Goal: Information Seeking & Learning: Learn about a topic

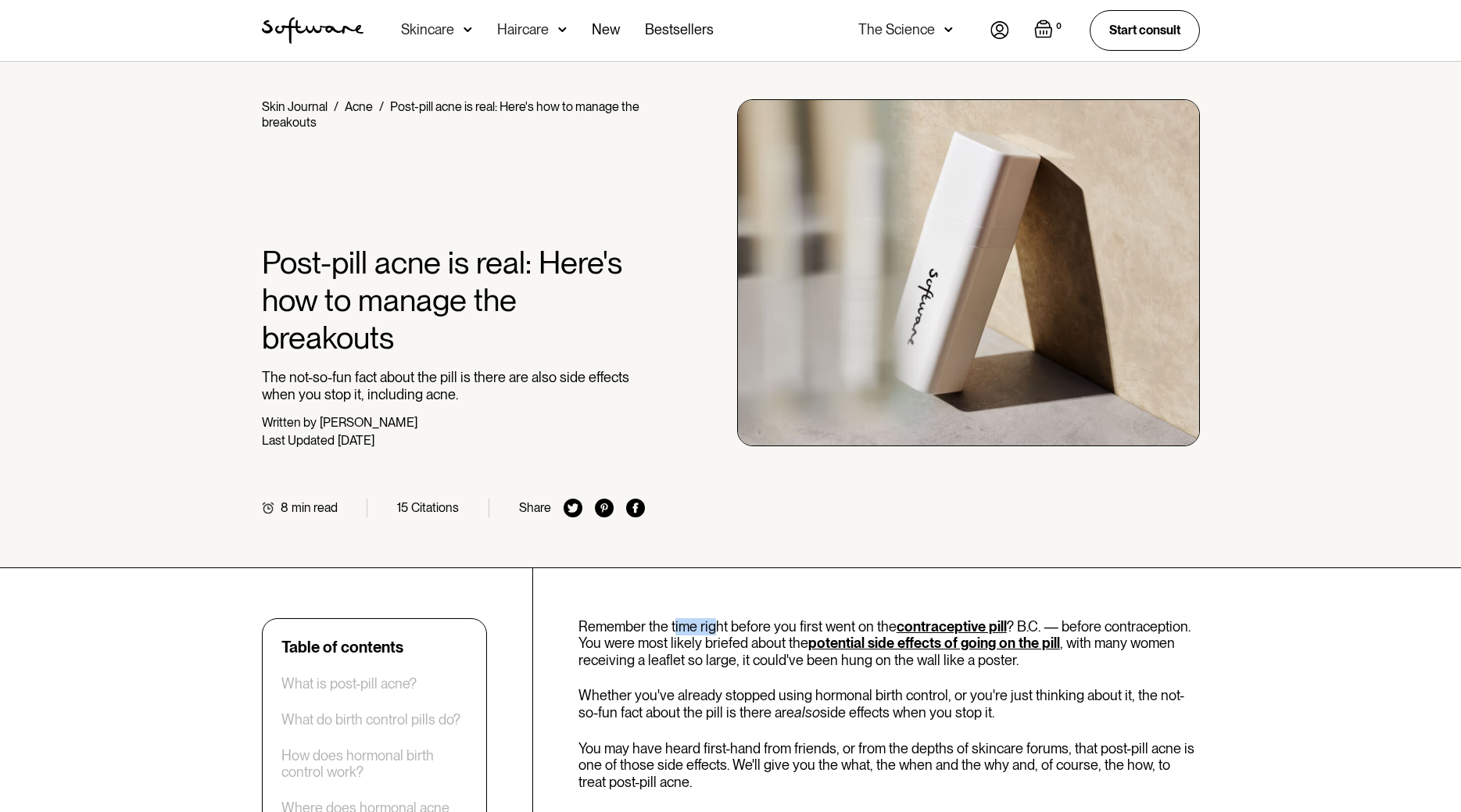
drag, startPoint x: 675, startPoint y: 618, endPoint x: 716, endPoint y: 619, distance: 41.0
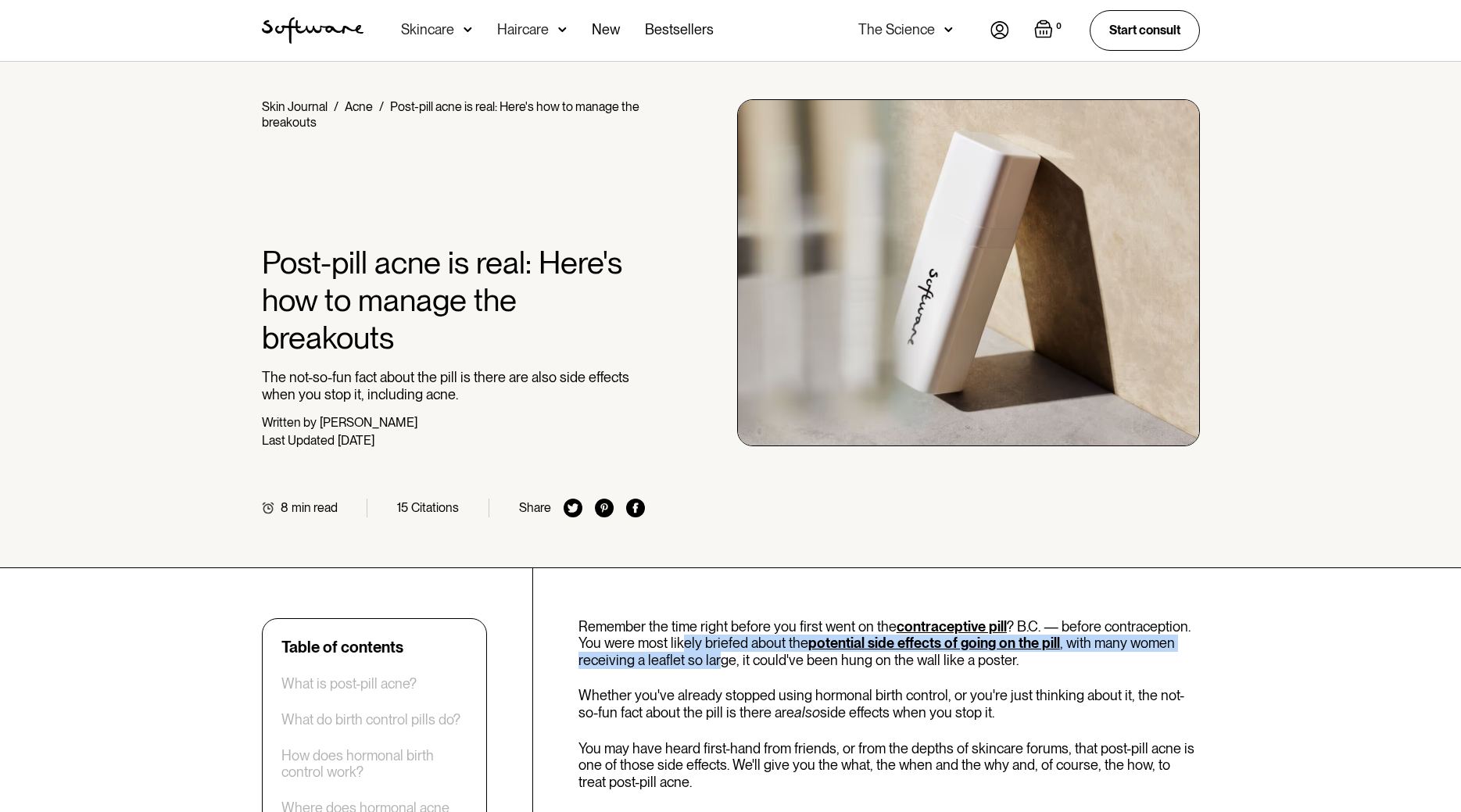
drag, startPoint x: 681, startPoint y: 649, endPoint x: 719, endPoint y: 653, distance: 38.2
click at [719, 653] on p "Remember the time right before you first went on the contraceptive pill ? B.C. …" at bounding box center [890, 643] width 621 height 51
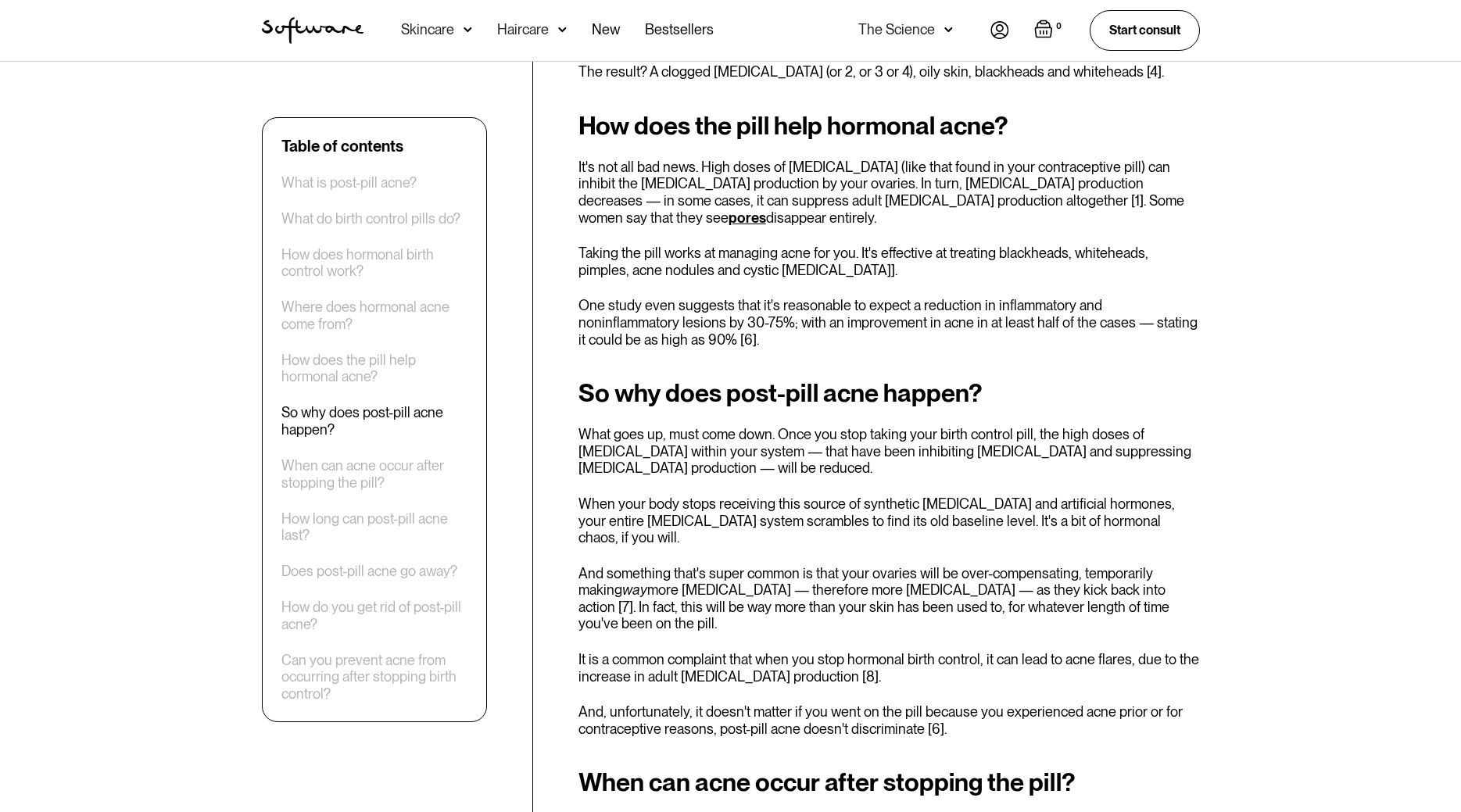
scroll to position [2232, 0]
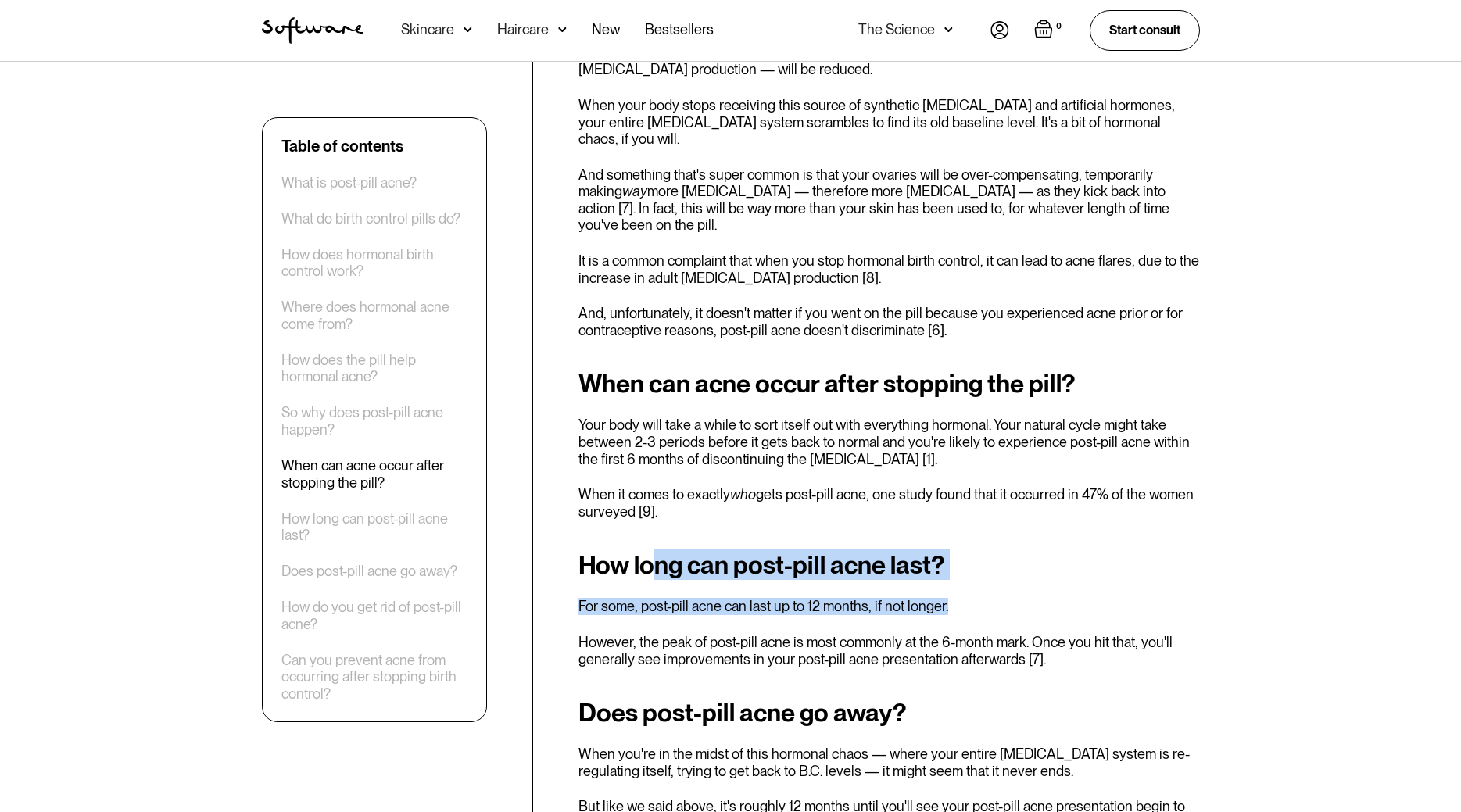
drag, startPoint x: 658, startPoint y: 517, endPoint x: 1024, endPoint y: 561, distance: 368.6
click at [1024, 561] on div "How long can post-pill acne last? For some, post-pill acne can last up to 12 mo…" at bounding box center [890, 609] width 621 height 116
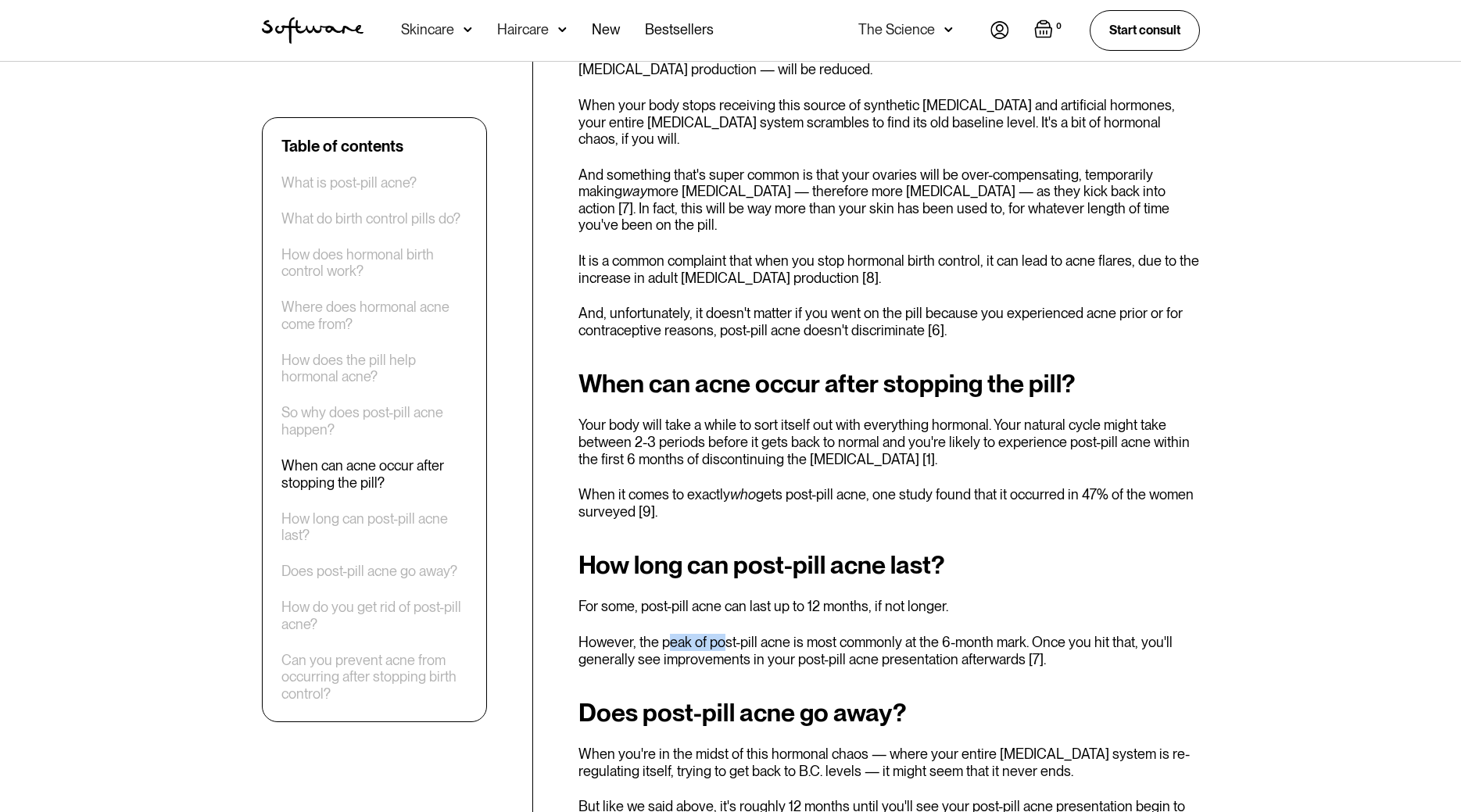
drag, startPoint x: 691, startPoint y: 590, endPoint x: 1156, endPoint y: 596, distance: 465.0
click at [920, 634] on p "However, the peak of post-pill acne is most commonly at the 6-month mark. Once …" at bounding box center [890, 650] width 621 height 34
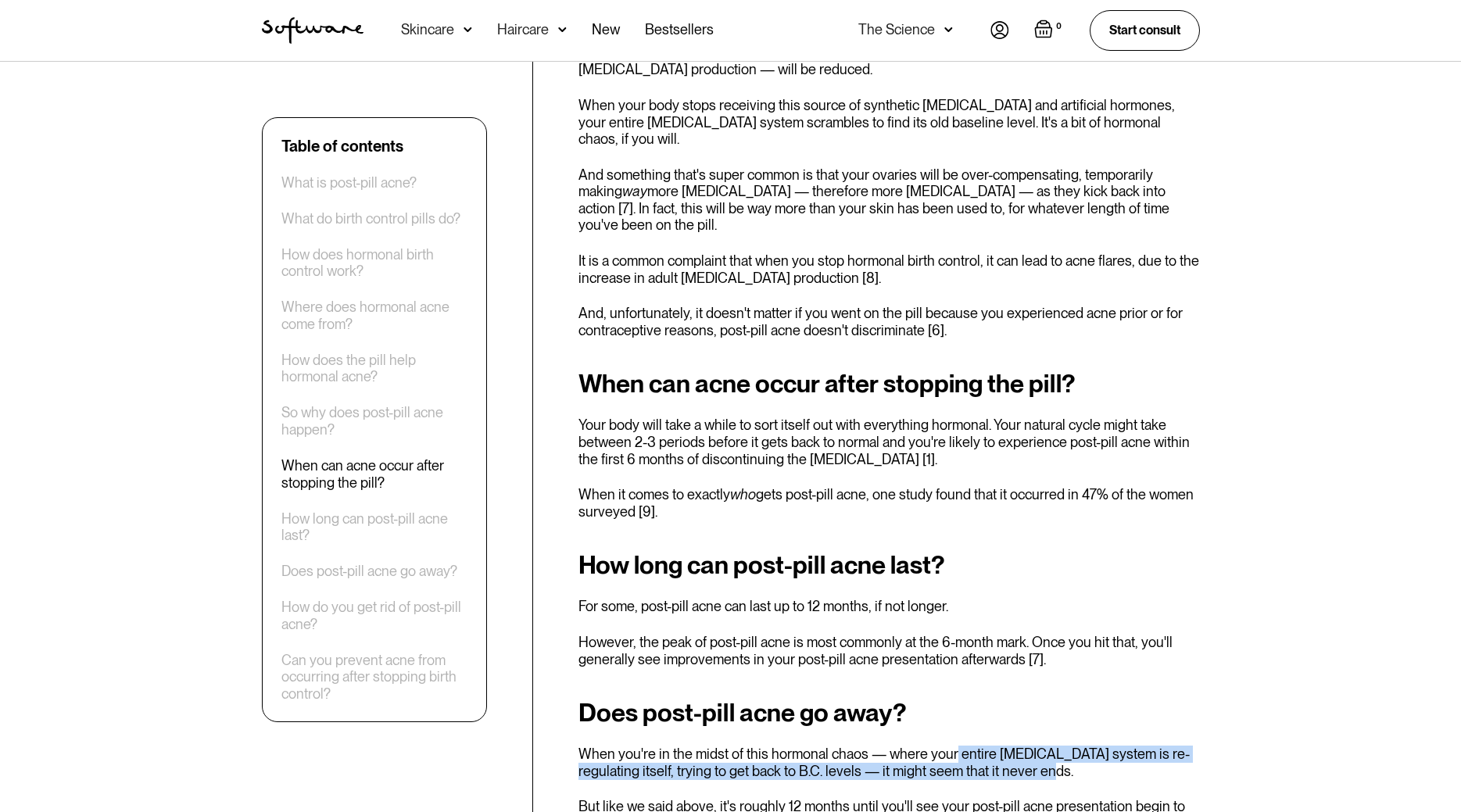
drag, startPoint x: 1039, startPoint y: 699, endPoint x: 1133, endPoint y: 718, distance: 95.9
click at [1133, 746] on p "When you're in the midst of this hormonal chaos — where your entire [MEDICAL_DA…" at bounding box center [890, 762] width 621 height 34
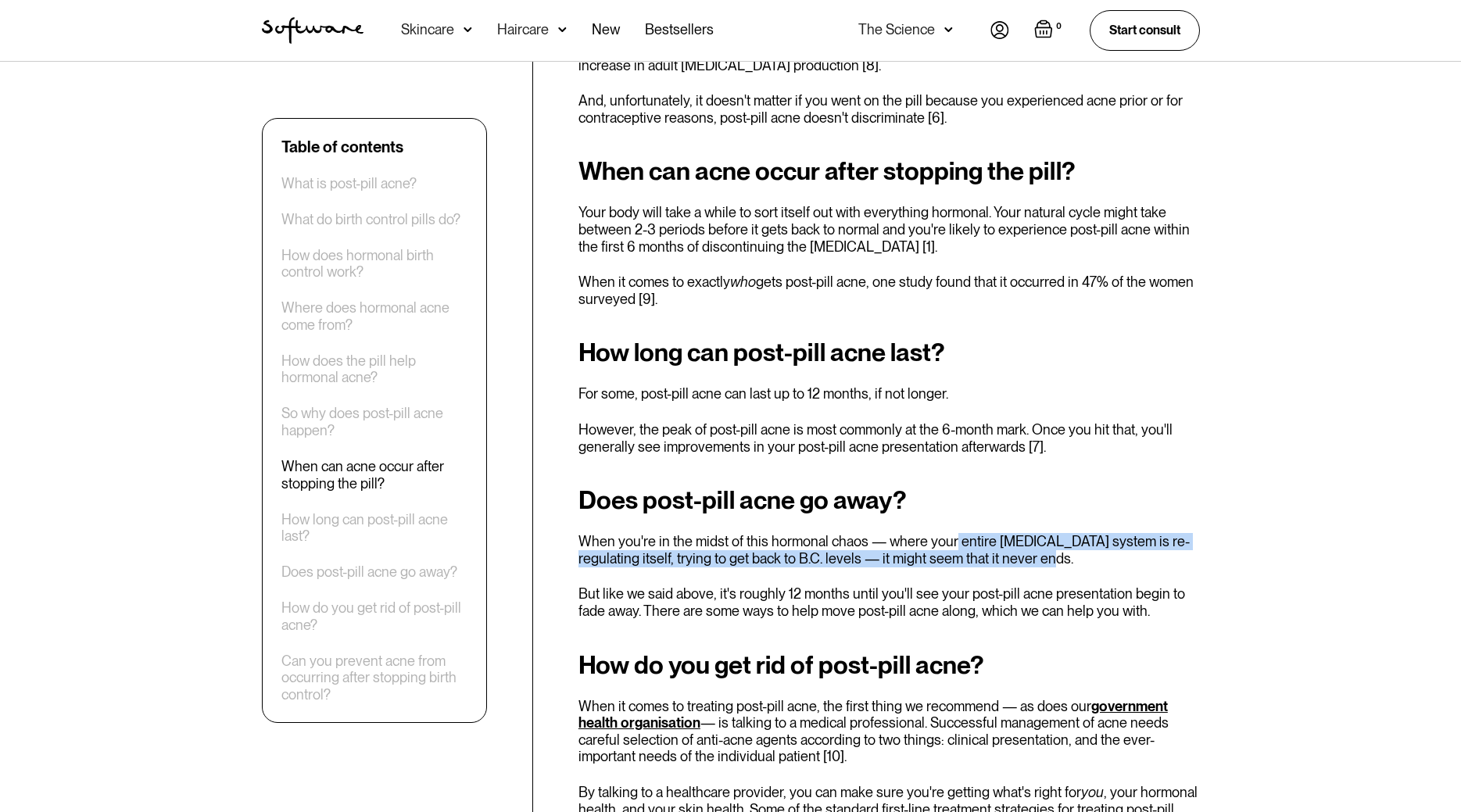
scroll to position [2471, 0]
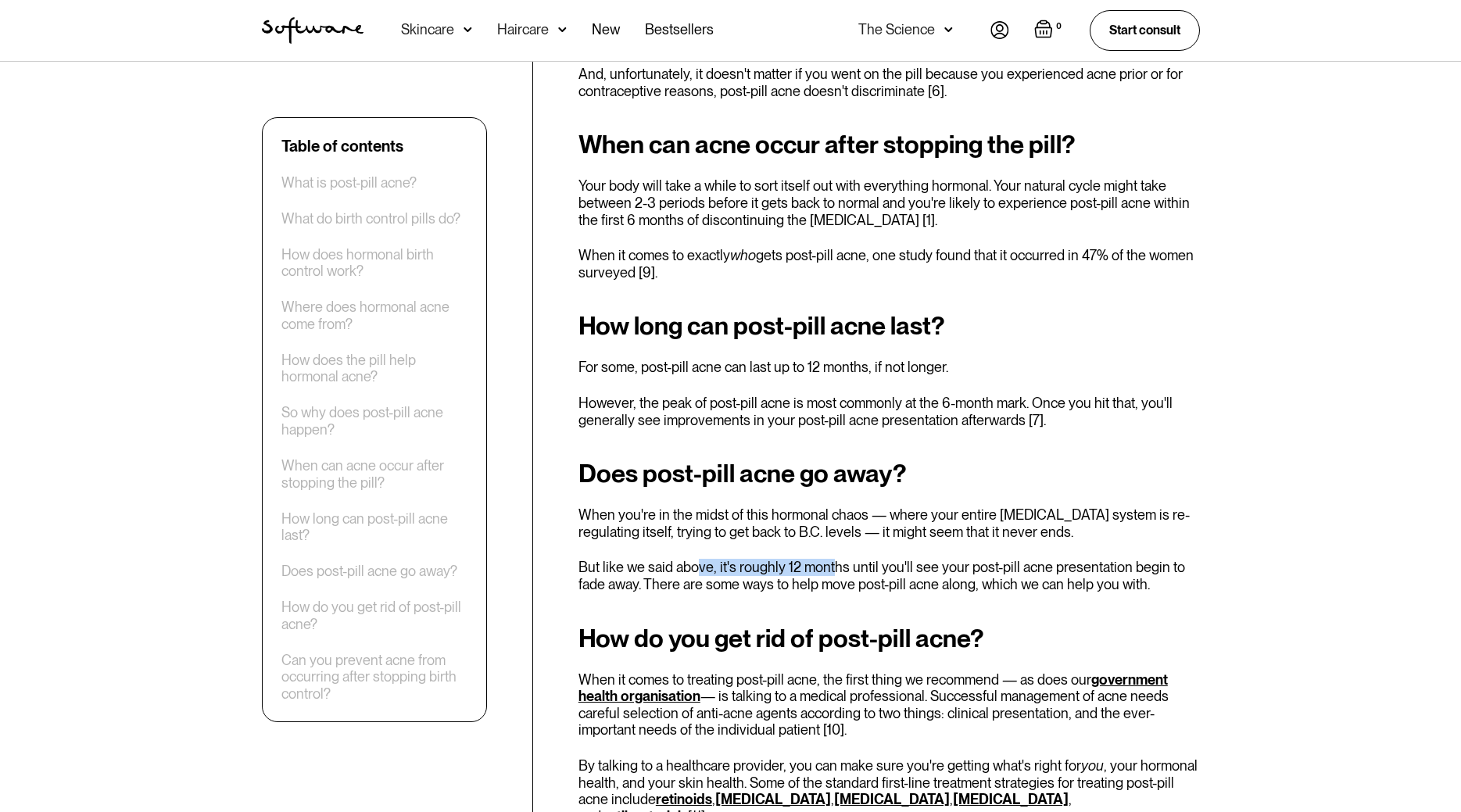
drag, startPoint x: 830, startPoint y: 524, endPoint x: 1239, endPoint y: 537, distance: 409.2
click at [1134, 559] on p "But like we said above, it's roughly 12 months until you'll see your post-pill …" at bounding box center [890, 575] width 621 height 34
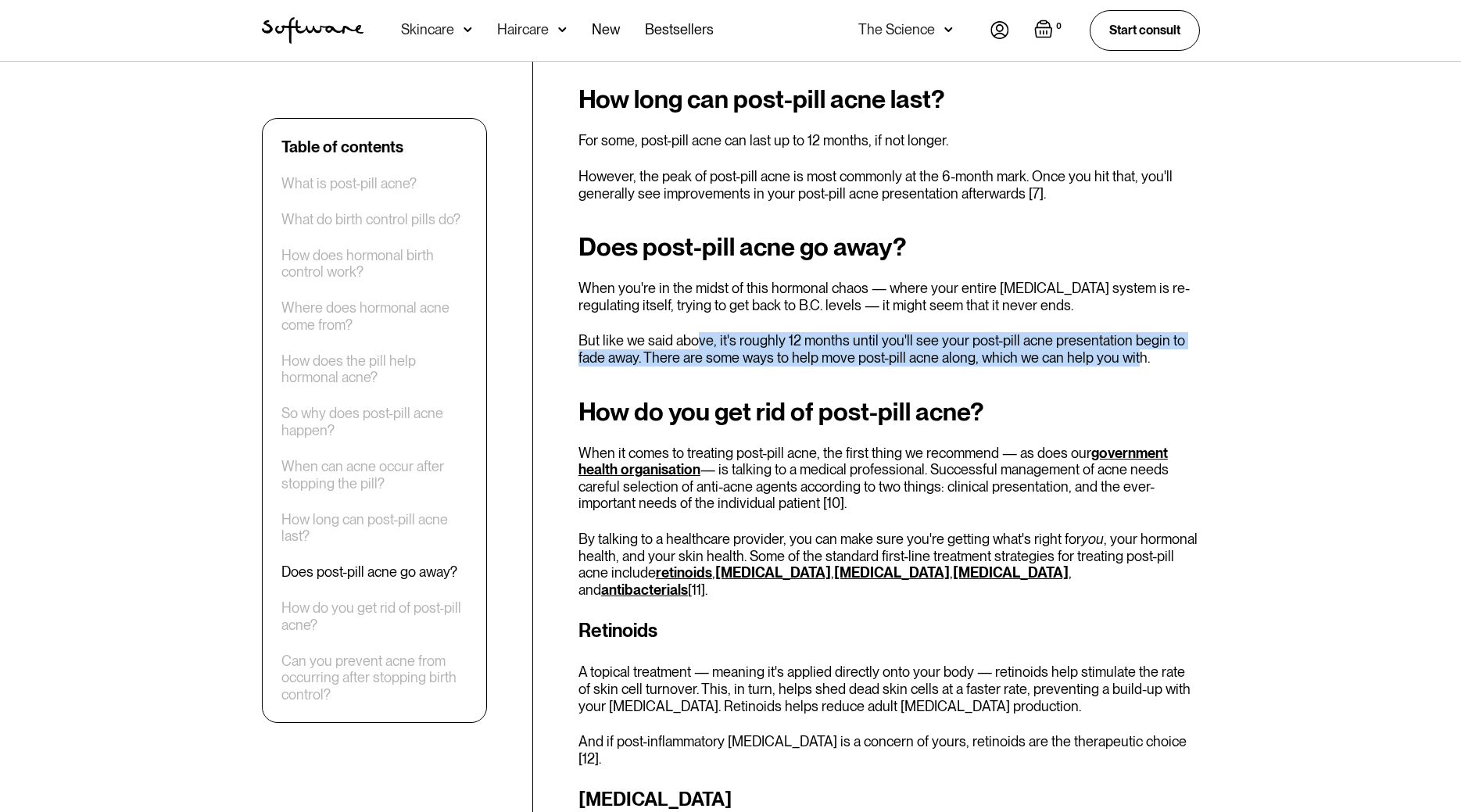
scroll to position [2709, 0]
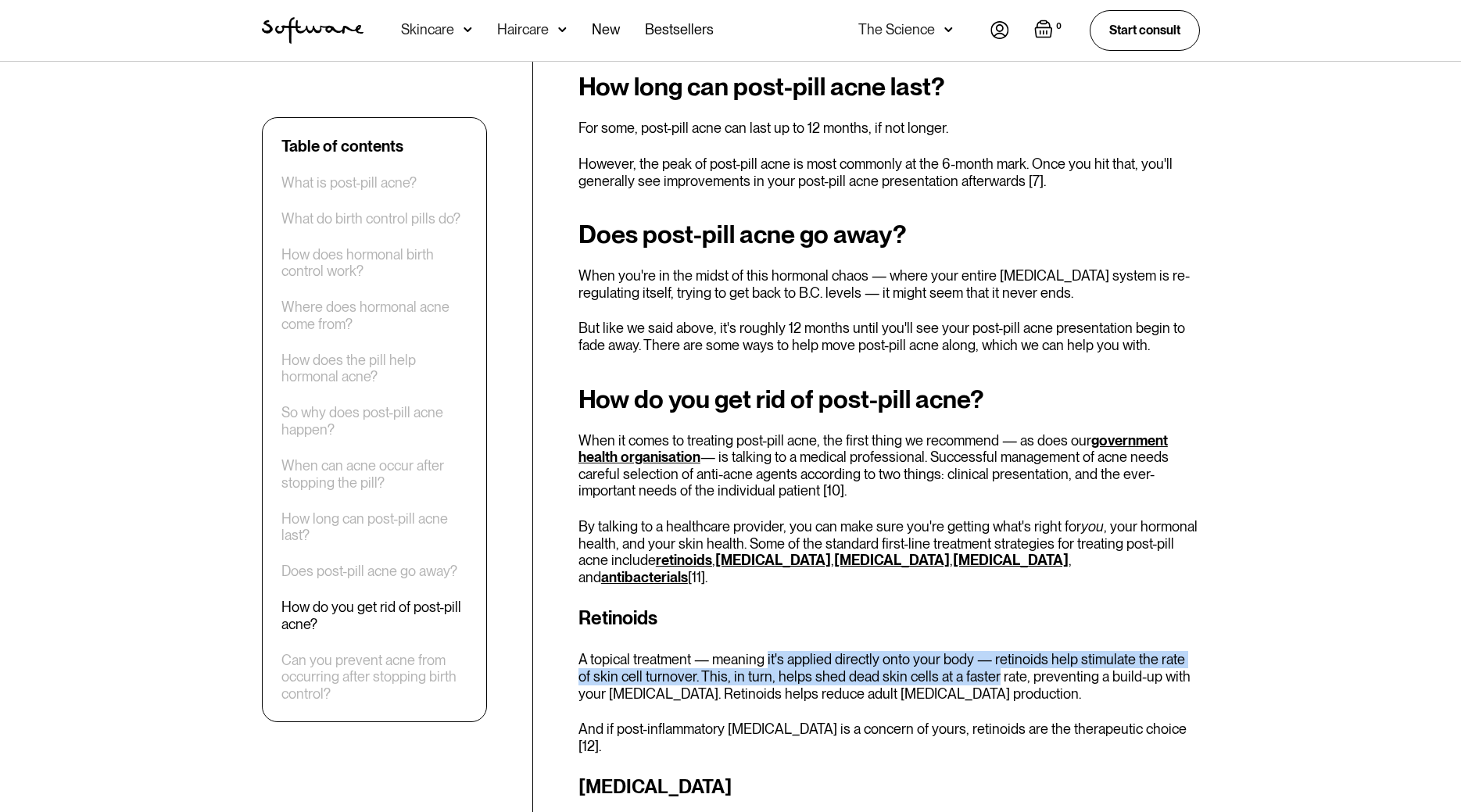
click at [1131, 651] on p "A topical treatment — meaning it's applied directly onto your body — retinoids …" at bounding box center [890, 677] width 621 height 51
click at [849, 651] on p "A topical treatment — meaning it's applied directly onto your body — retinoids …" at bounding box center [890, 677] width 621 height 51
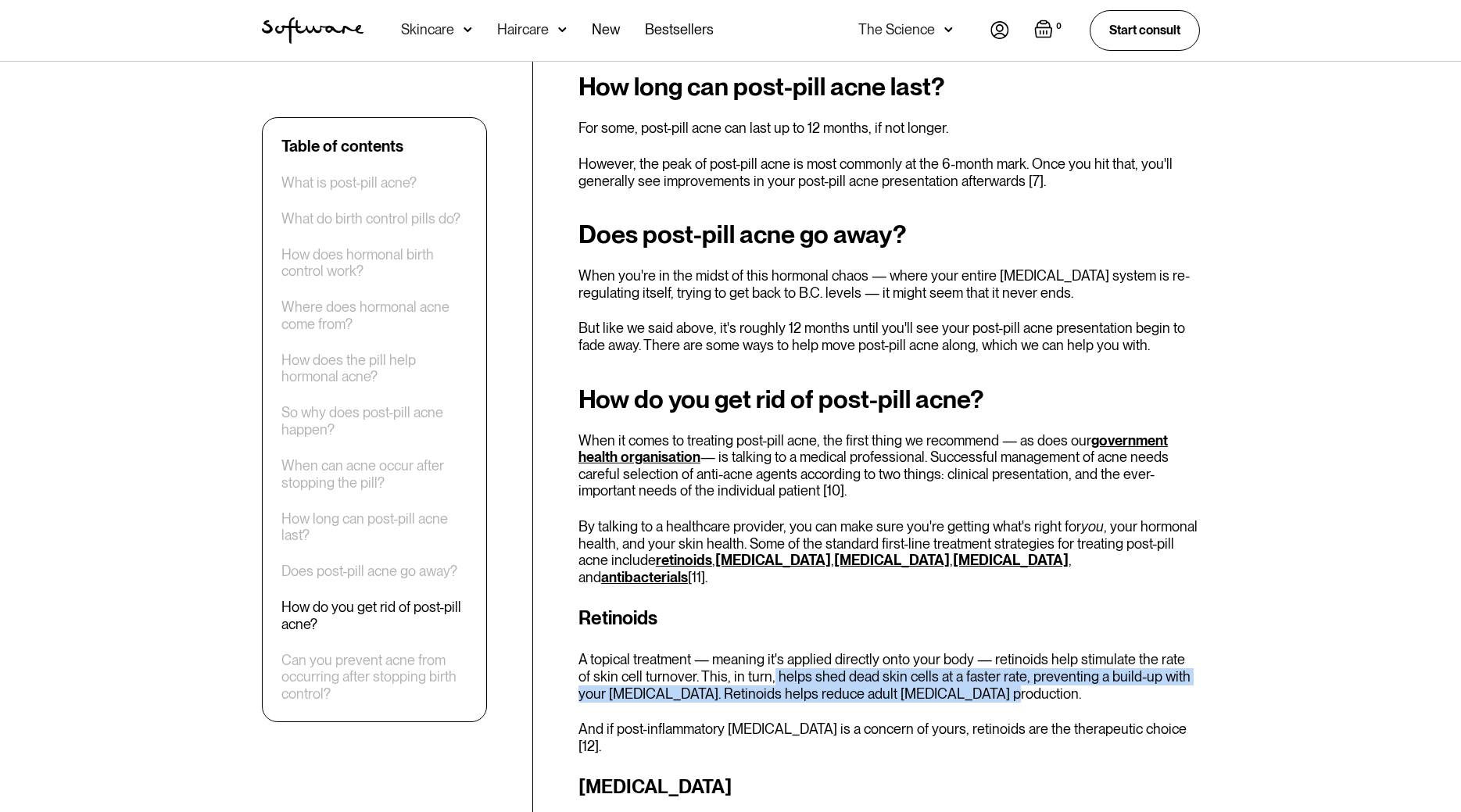
drag, startPoint x: 764, startPoint y: 615, endPoint x: 1213, endPoint y: 621, distance: 449.0
click at [1213, 621] on div "Table of contents What is post-pill acne? What do birth control pills do? How d…" at bounding box center [731, 172] width 976 height 4528
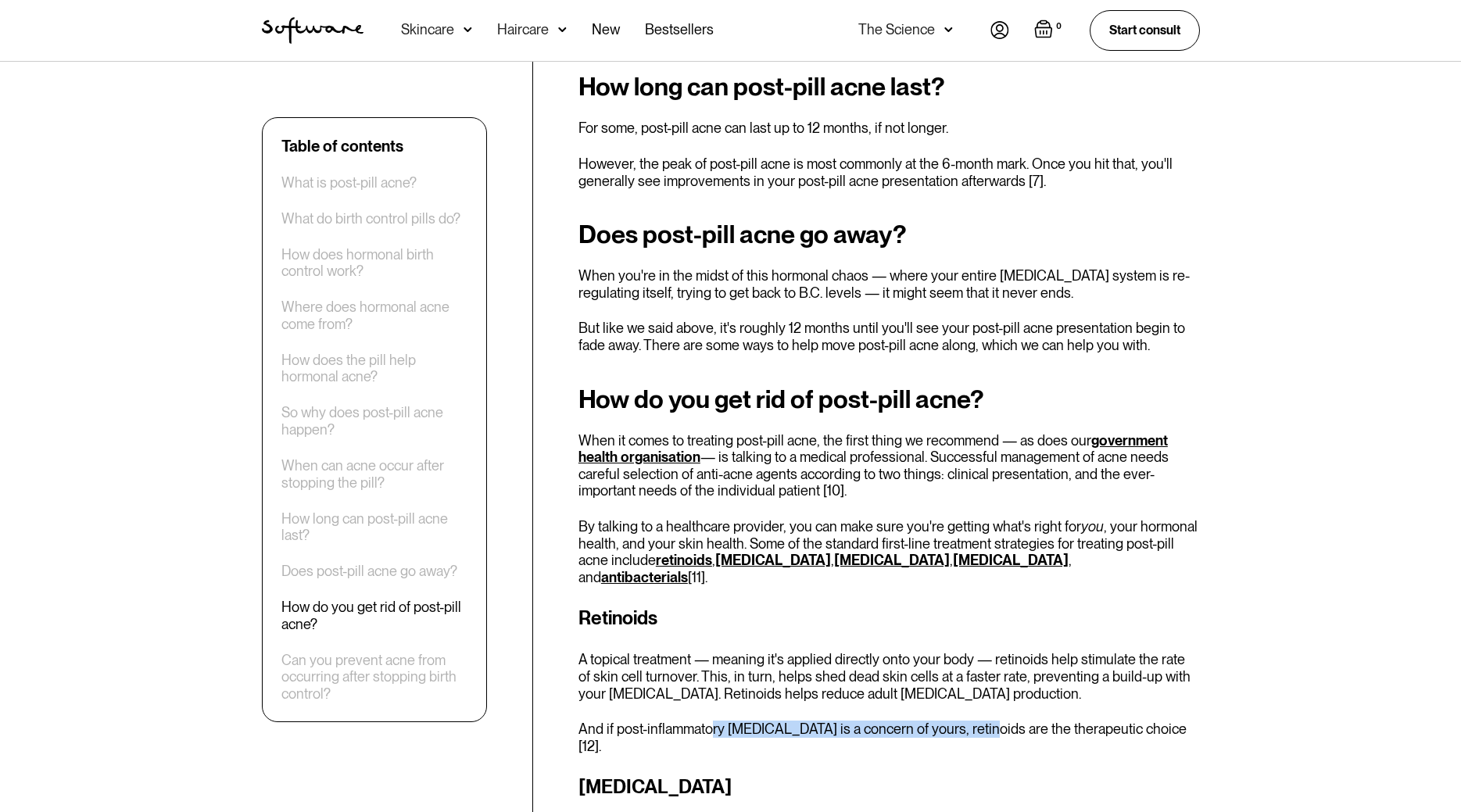
drag, startPoint x: 721, startPoint y: 652, endPoint x: 1060, endPoint y: 658, distance: 339.1
click at [1060, 658] on div "Retinoids A topical treatment — meaning it's applied directly onto your body — …" at bounding box center [890, 678] width 621 height 150
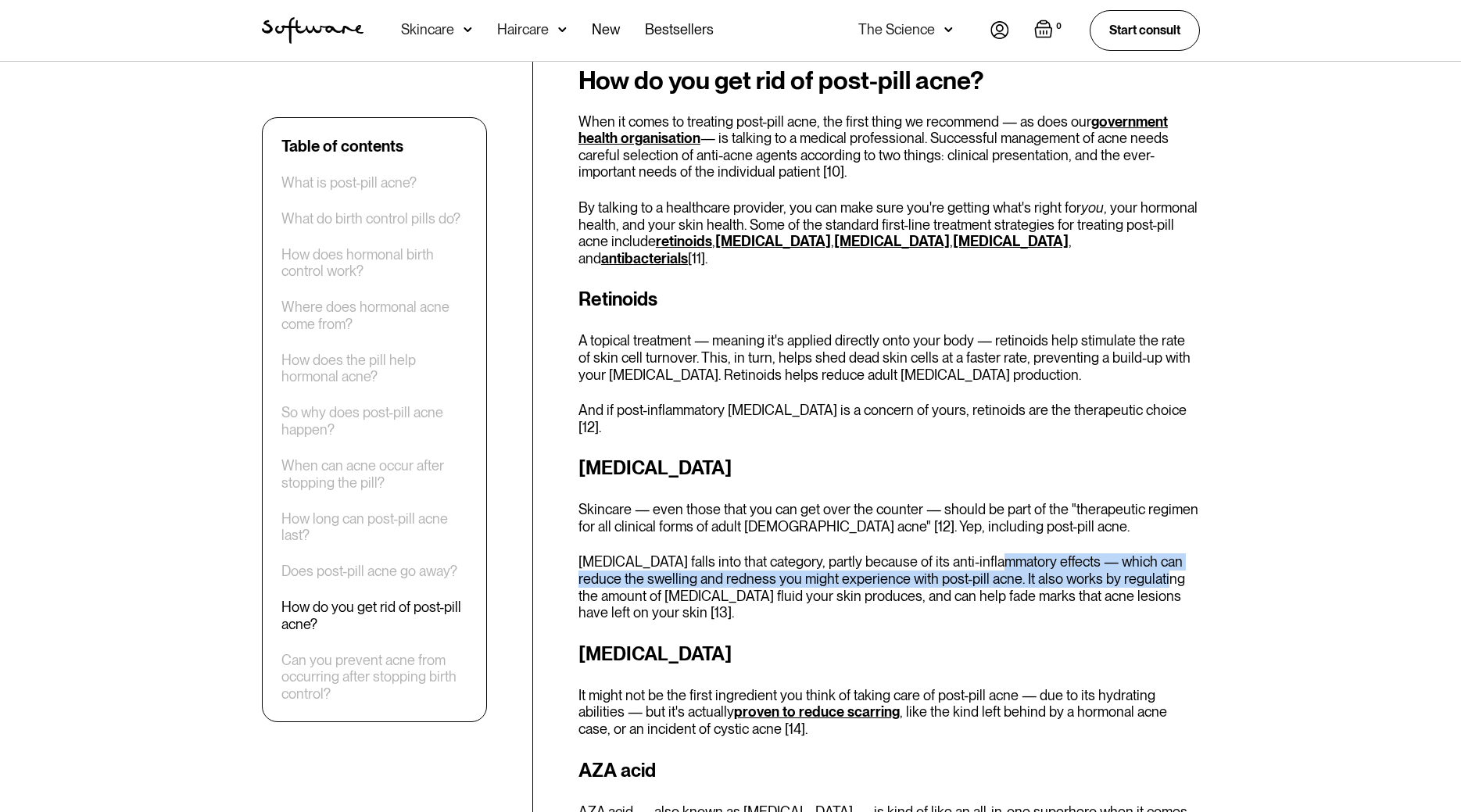
drag, startPoint x: 1131, startPoint y: 505, endPoint x: 1282, endPoint y: 520, distance: 151.7
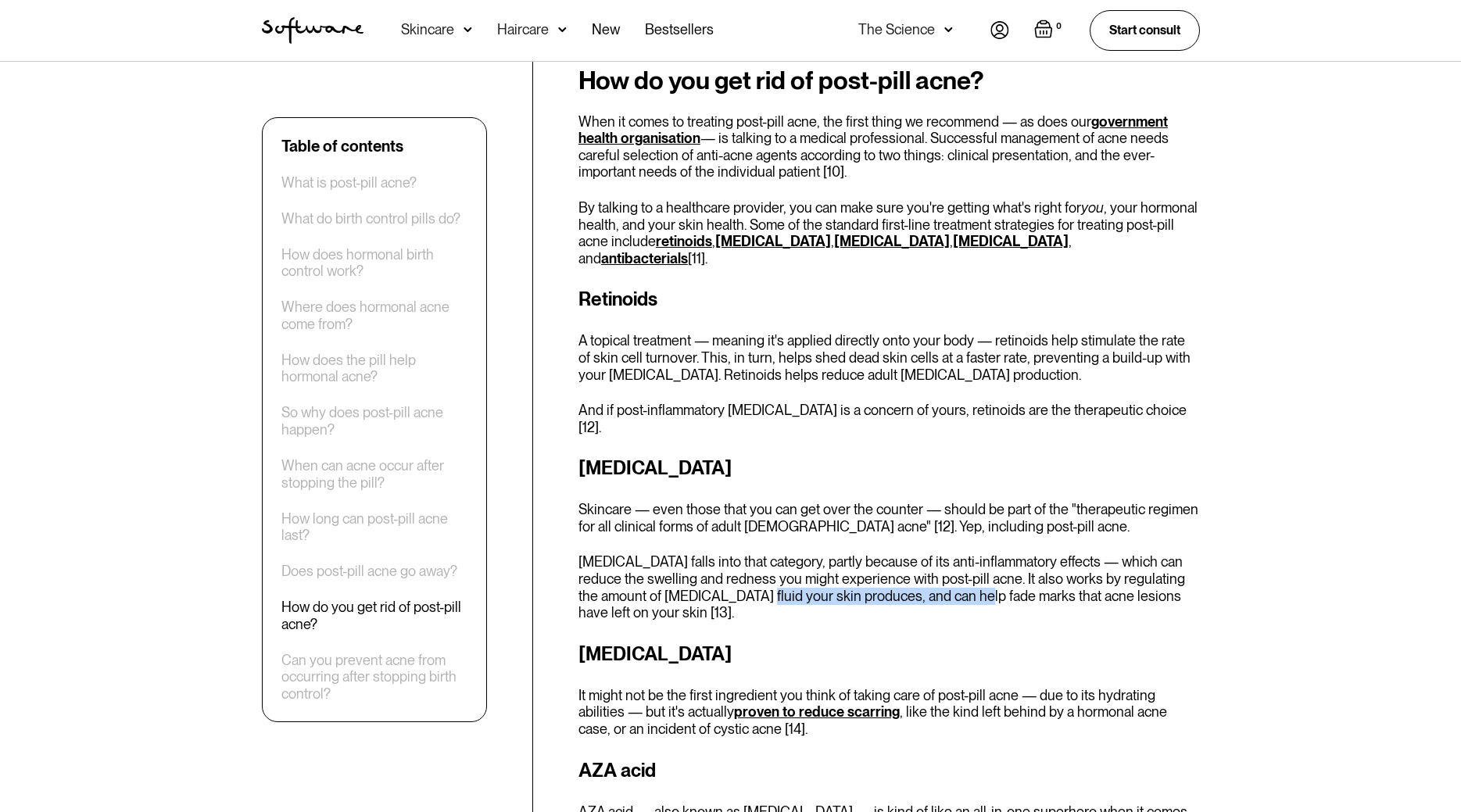
drag, startPoint x: 790, startPoint y: 532, endPoint x: 1067, endPoint y: 534, distance: 277.0
click at [1041, 553] on p "[MEDICAL_DATA] falls into that category, partly because of its anti-inflammator…" at bounding box center [890, 587] width 621 height 67
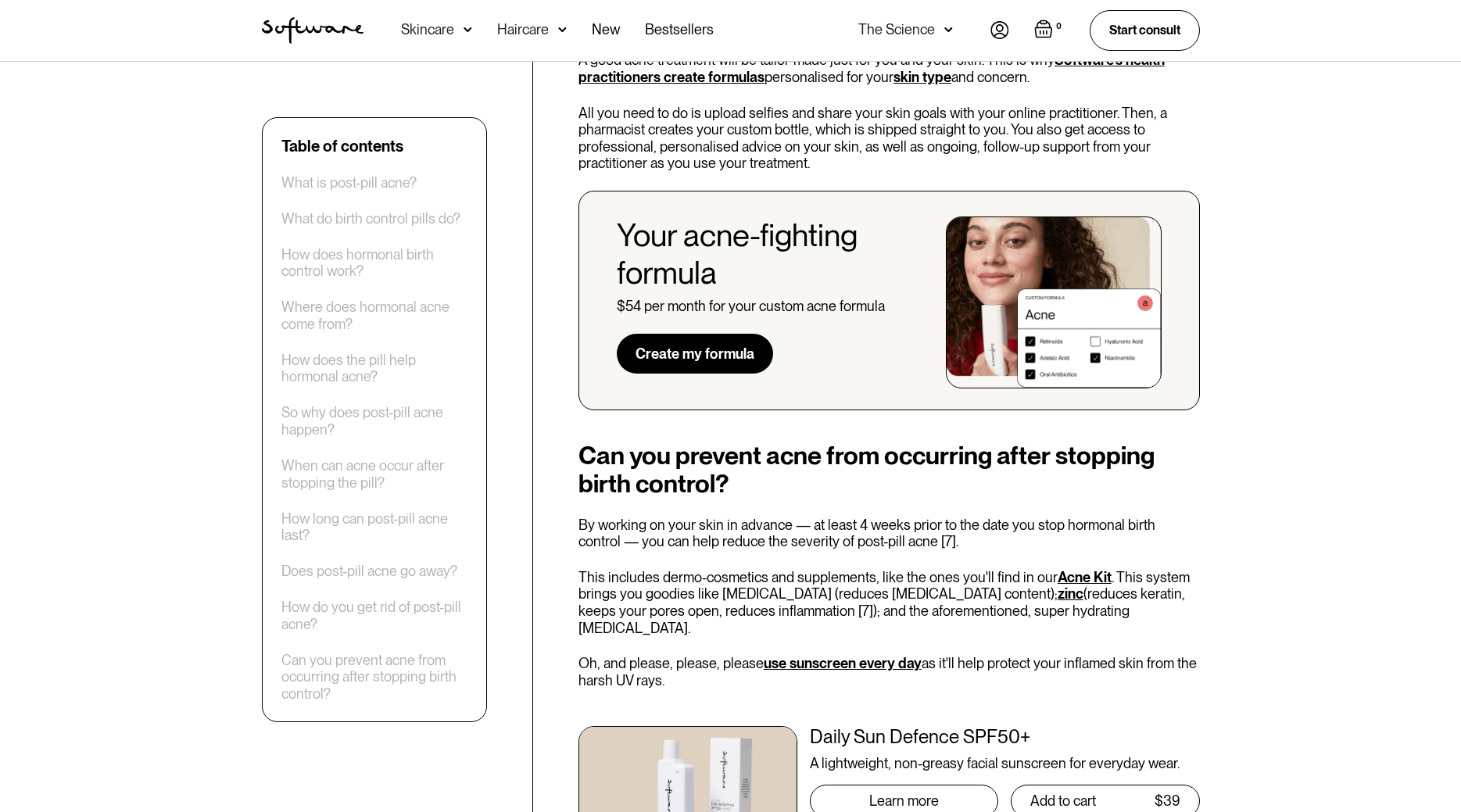
scroll to position [4622, 0]
